Goal: Task Accomplishment & Management: Use online tool/utility

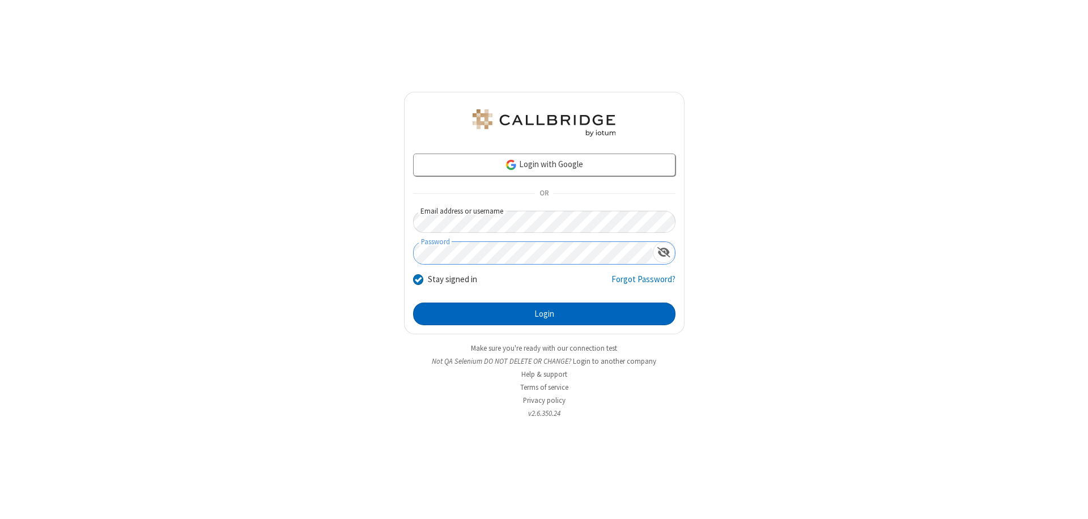
click at [544, 314] on button "Login" at bounding box center [544, 314] width 262 height 23
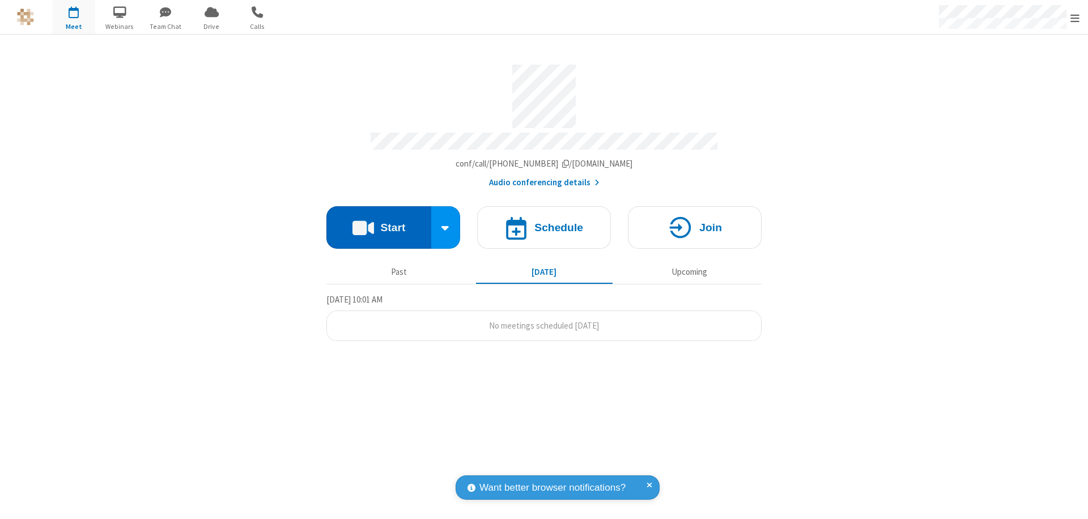
click at [379, 222] on button "Start" at bounding box center [379, 227] width 105 height 43
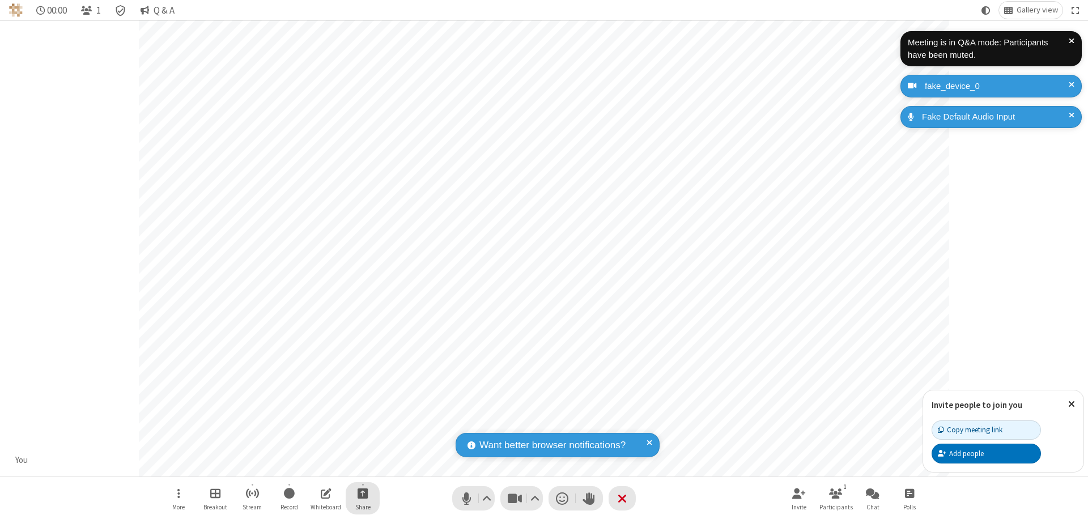
click at [363, 493] on span "Start sharing" at bounding box center [363, 493] width 11 height 14
click at [317, 466] on span "Share my screen" at bounding box center [317, 467] width 13 height 10
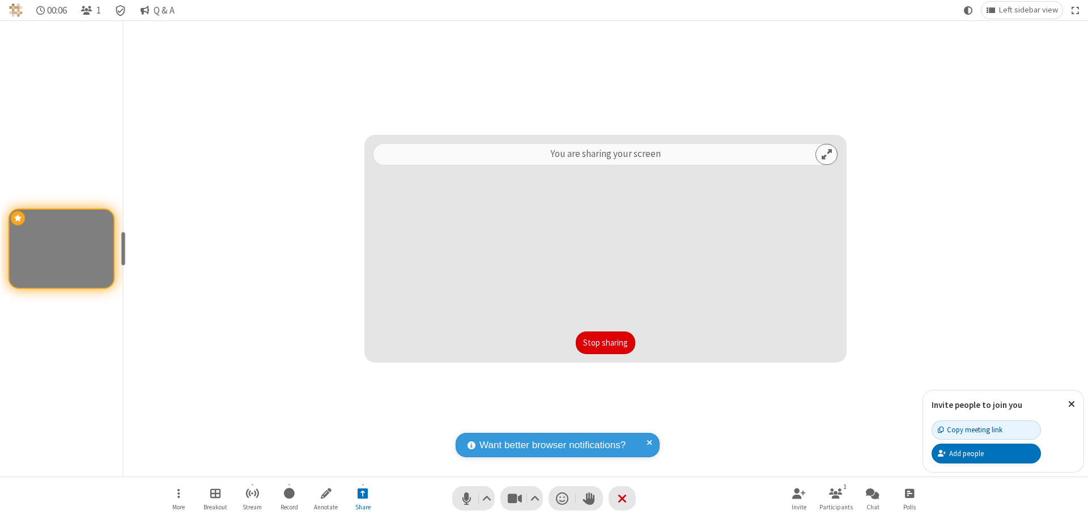
click at [605, 343] on button "Stop sharing" at bounding box center [606, 343] width 60 height 23
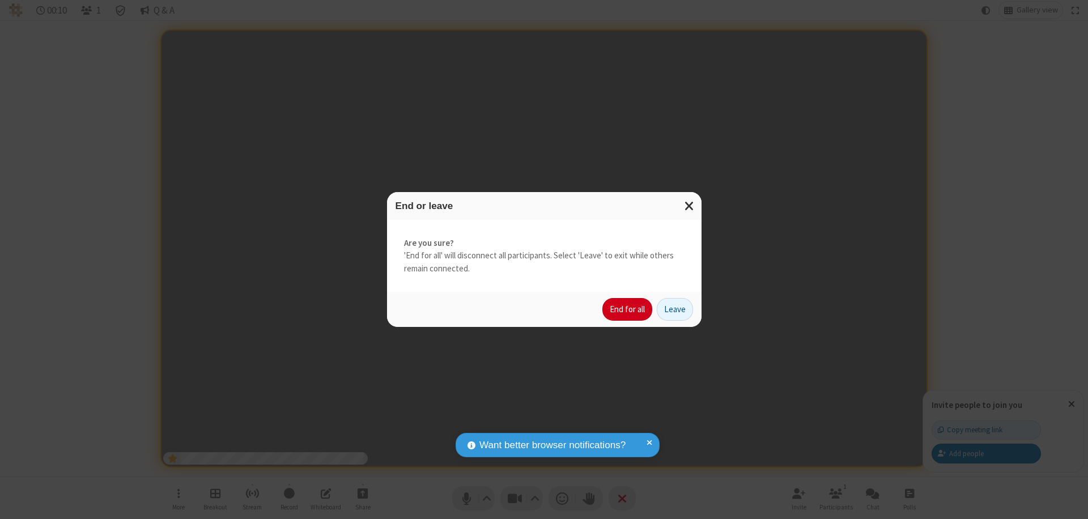
click at [628, 309] on button "End for all" at bounding box center [628, 309] width 50 height 23
